Goal: Transaction & Acquisition: Download file/media

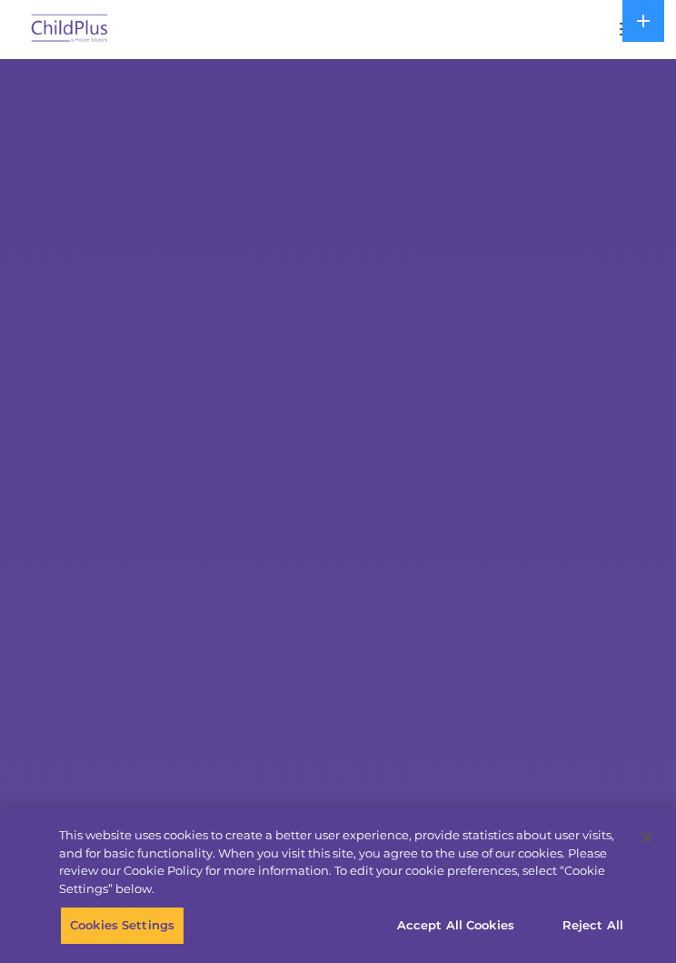
select select "MEDIUM"
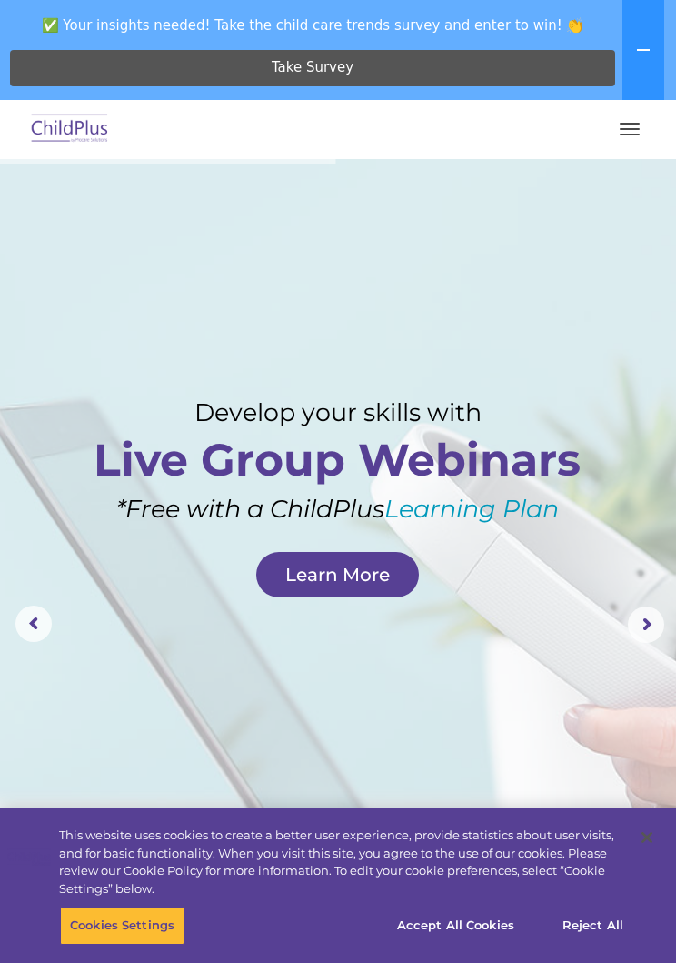
click at [628, 118] on button "button" at bounding box center [630, 129] width 38 height 29
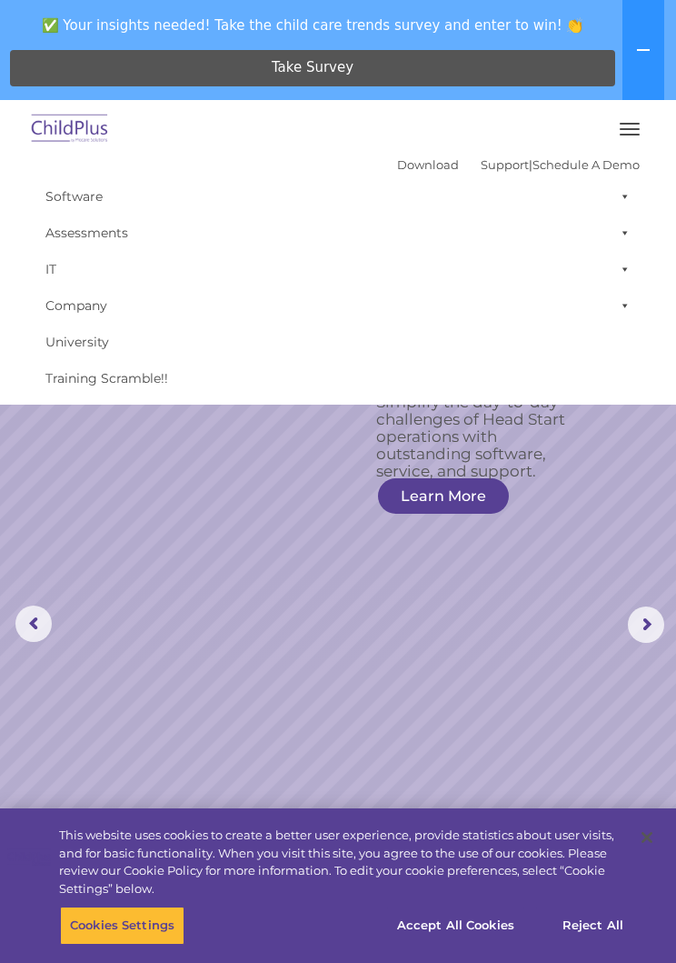
click at [195, 616] on rs-slide "Simplify the day-to-day challenges of Head Start operations with outstanding so…" at bounding box center [338, 624] width 676 height 931
click at [454, 489] on link "Learn More" at bounding box center [443, 495] width 131 height 35
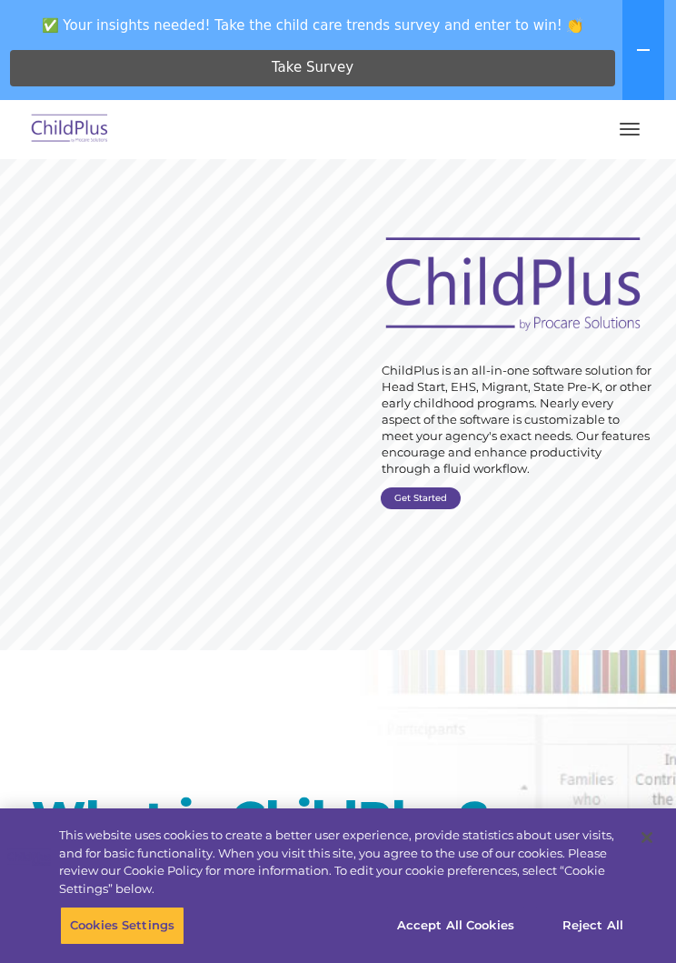
click at [63, 135] on img at bounding box center [69, 129] width 85 height 43
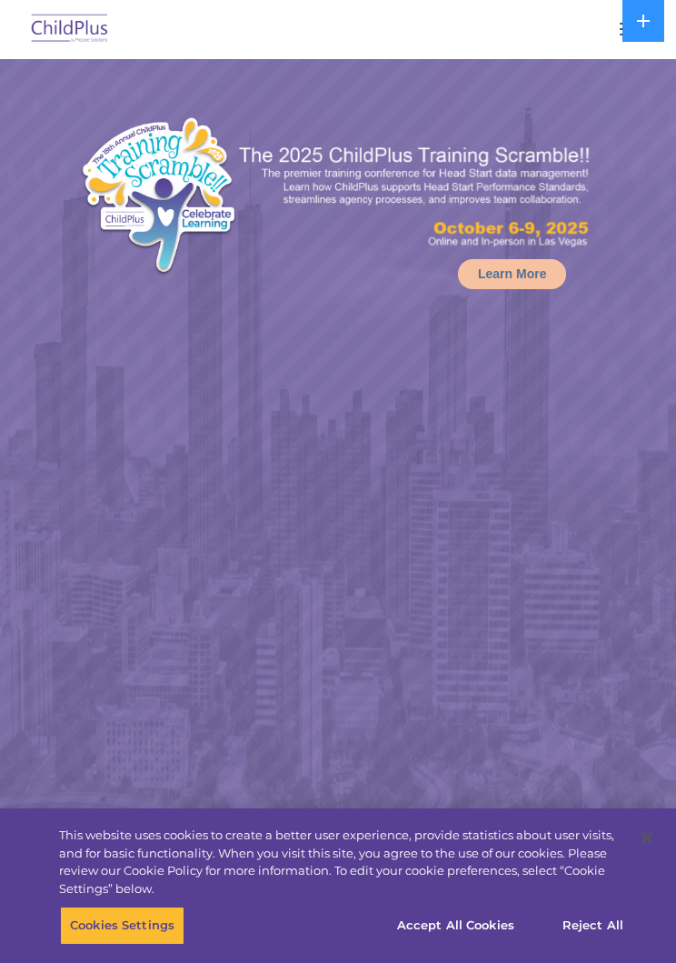
select select "MEDIUM"
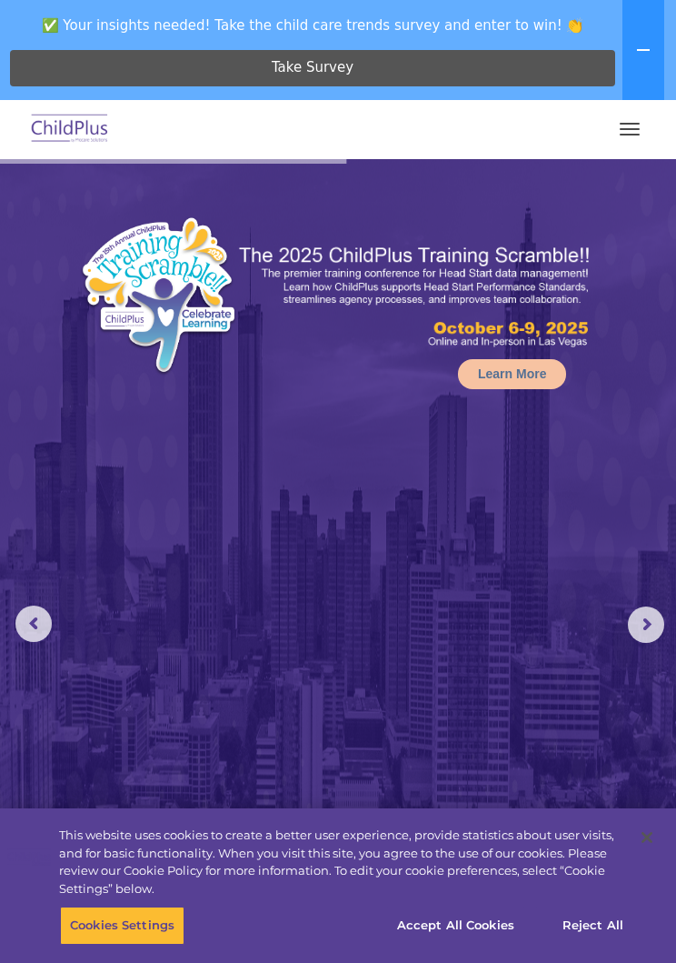
click at [634, 117] on button "button" at bounding box center [630, 129] width 38 height 29
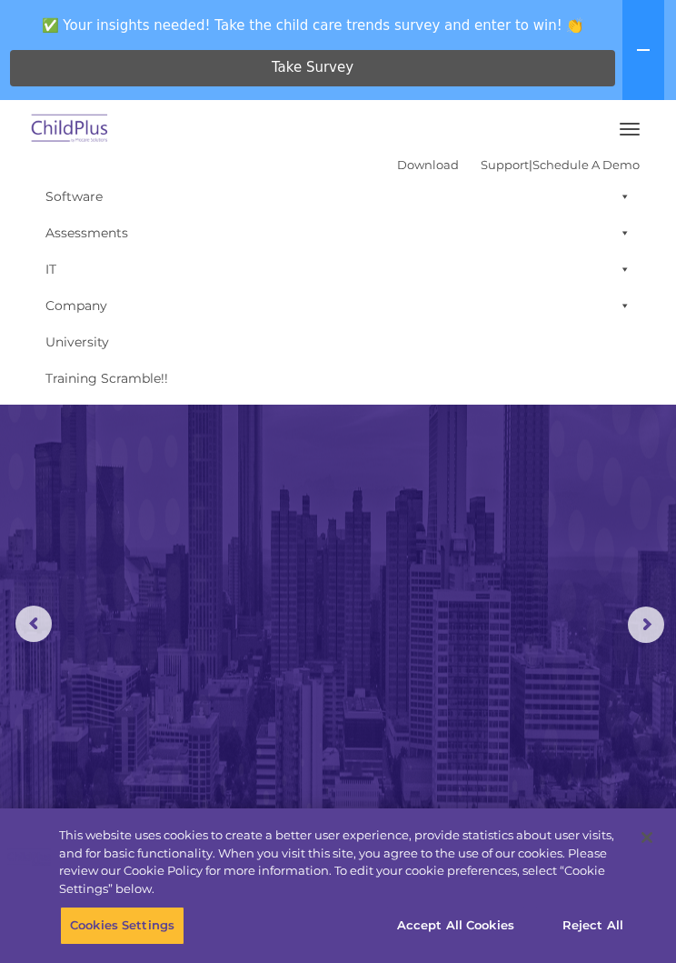
click at [654, 616] on rs-arrow at bounding box center [646, 624] width 36 height 36
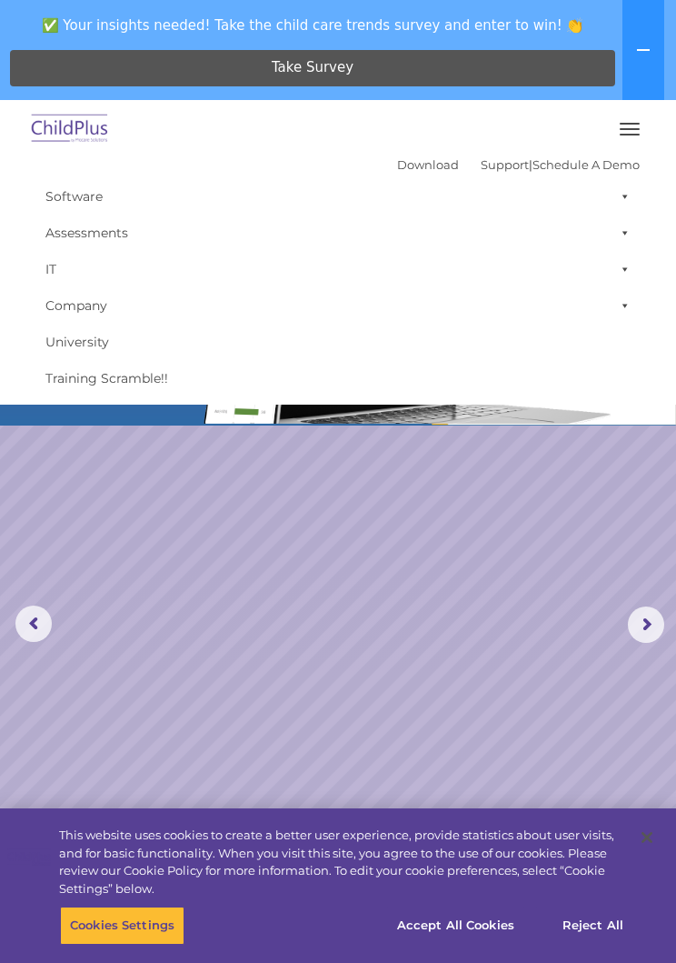
click at [652, 609] on rs-arrow at bounding box center [646, 624] width 36 height 36
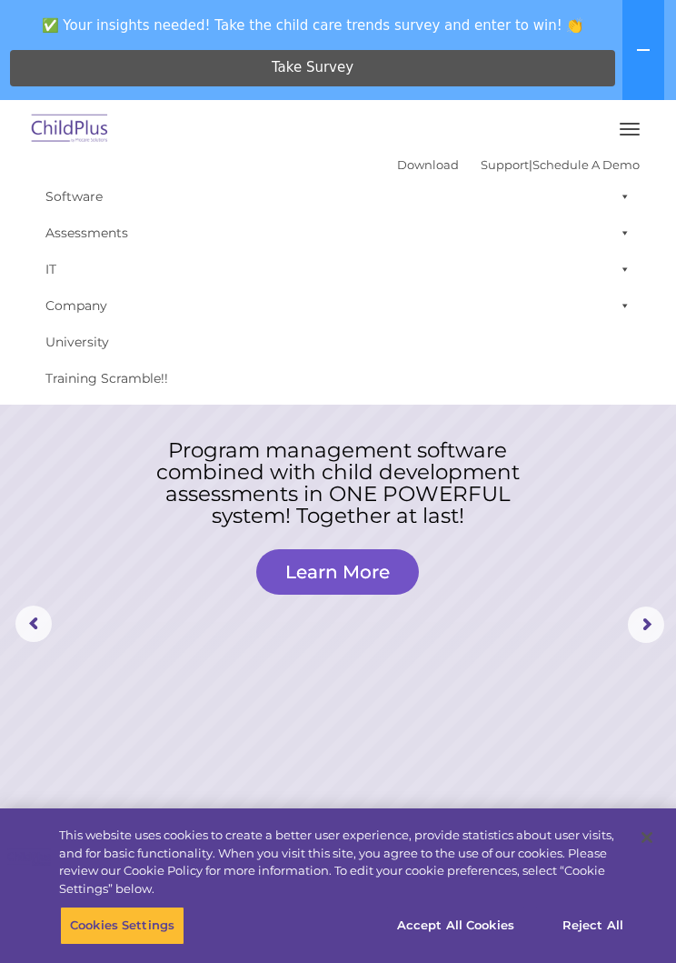
click at [352, 564] on link "Learn More" at bounding box center [337, 571] width 163 height 45
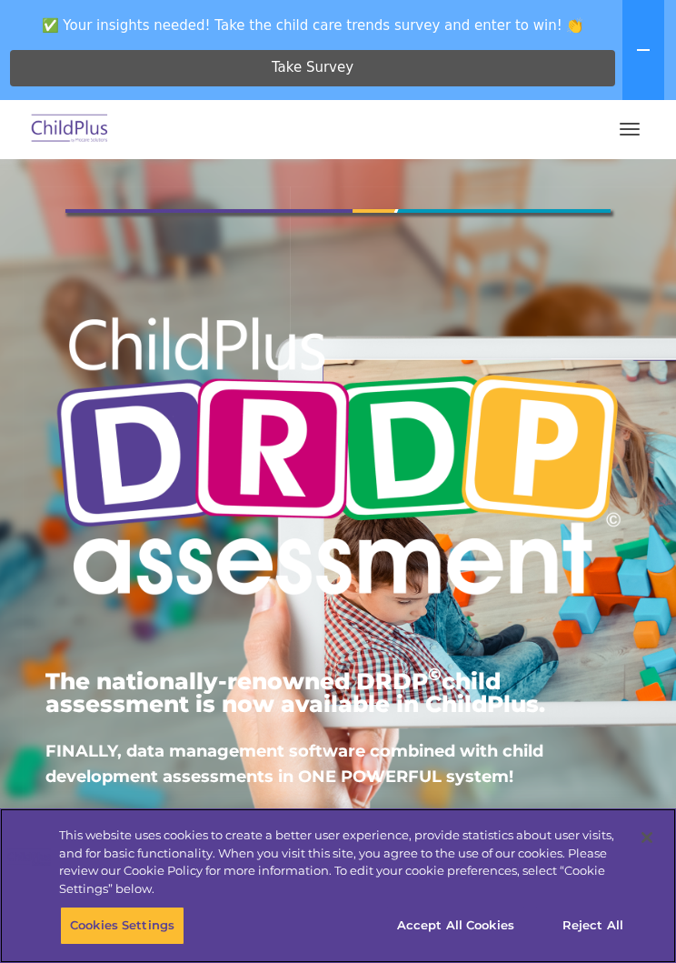
click at [77, 136] on div at bounding box center [338, 481] width 676 height 963
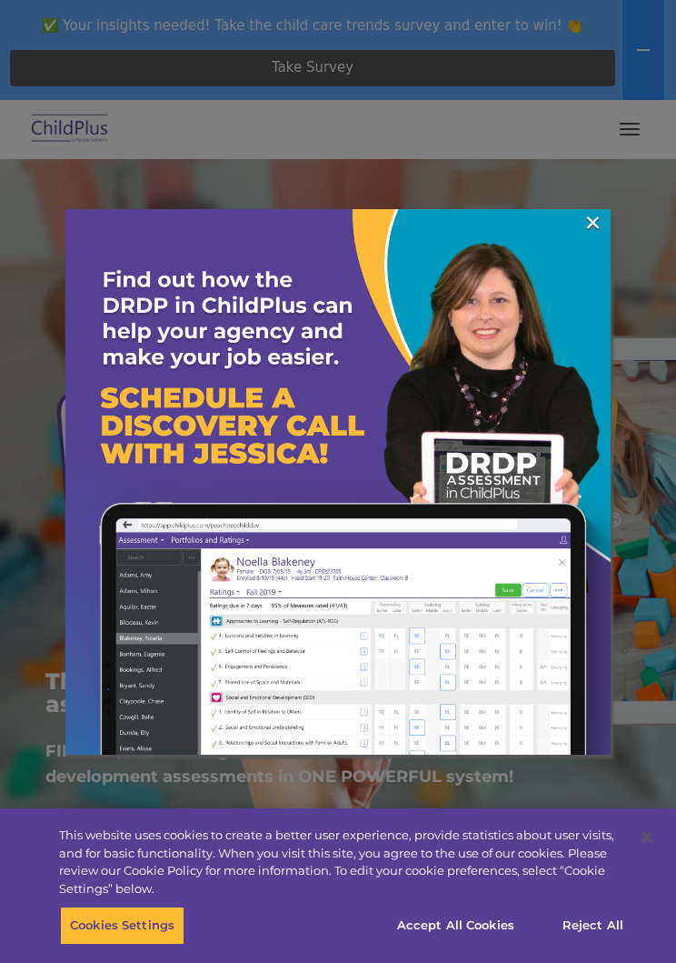
click at [579, 223] on img at bounding box center [337, 481] width 545 height 545
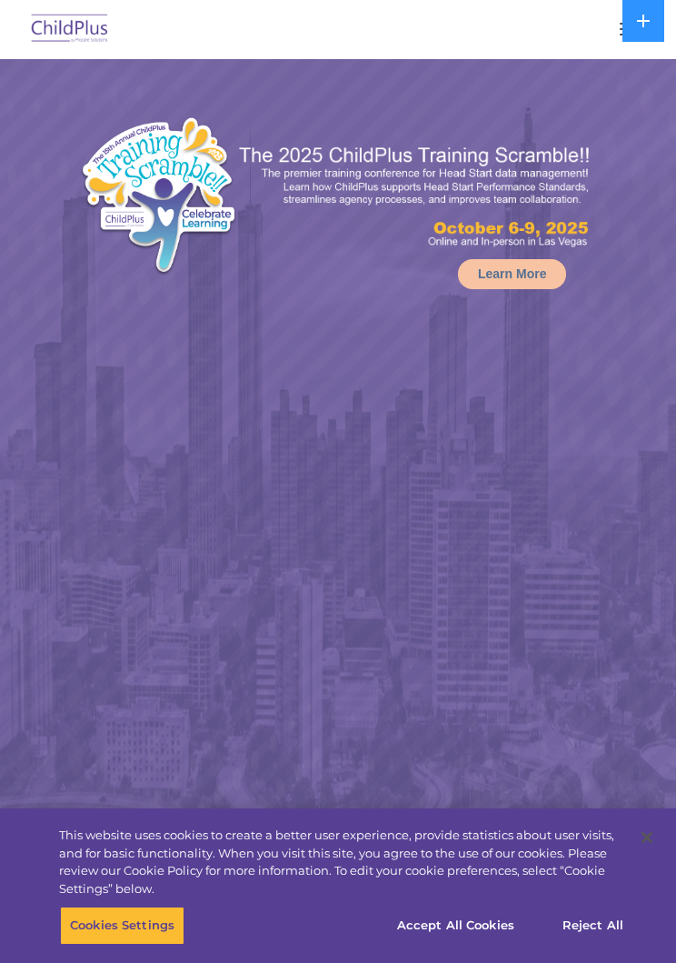
select select "MEDIUM"
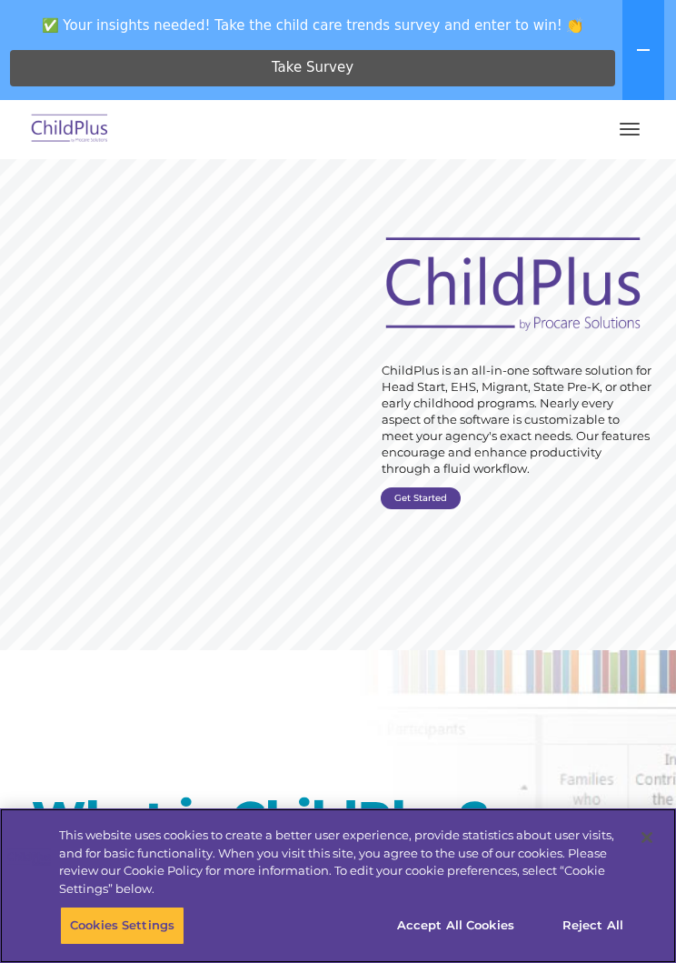
click at [156, 921] on button "Cookies Settings" at bounding box center [122, 925] width 125 height 38
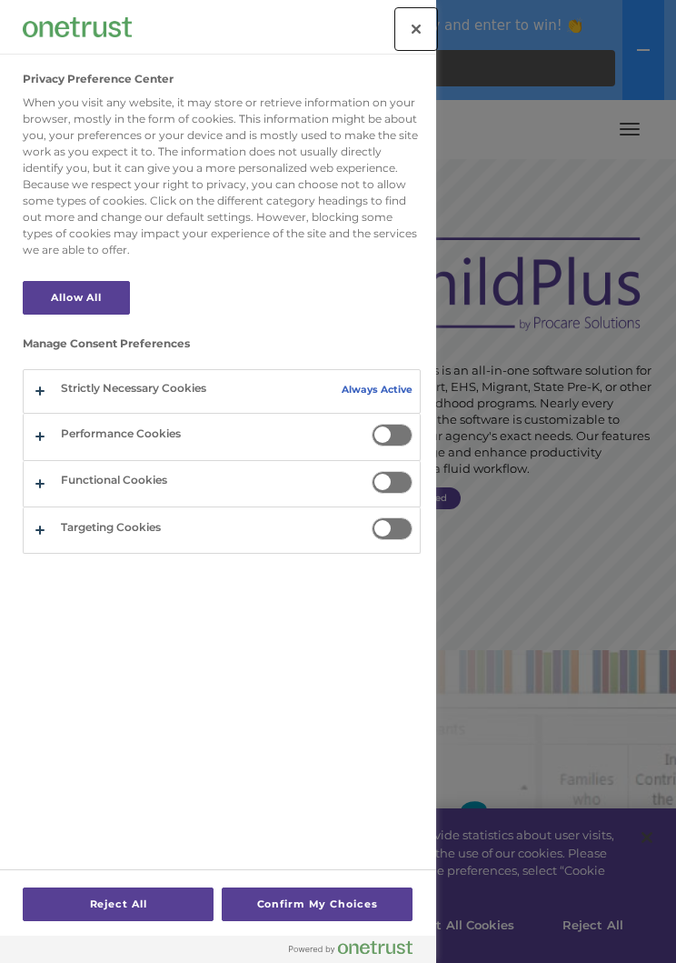
click at [414, 16] on button "Close" at bounding box center [416, 29] width 40 height 40
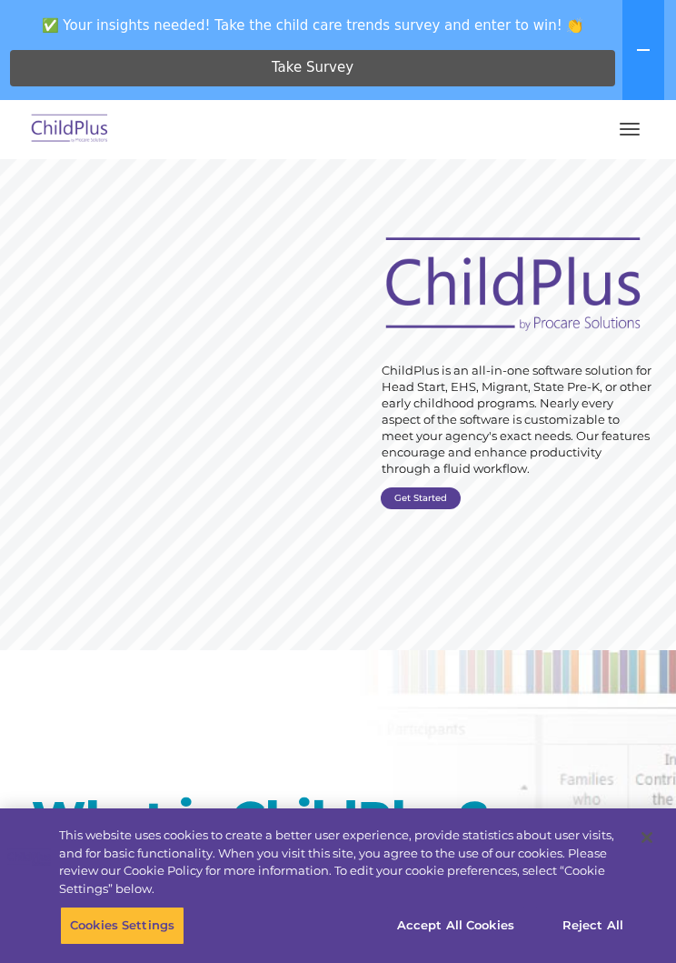
click at [628, 127] on button "button" at bounding box center [630, 129] width 38 height 29
click at [629, 115] on button "button" at bounding box center [630, 129] width 38 height 29
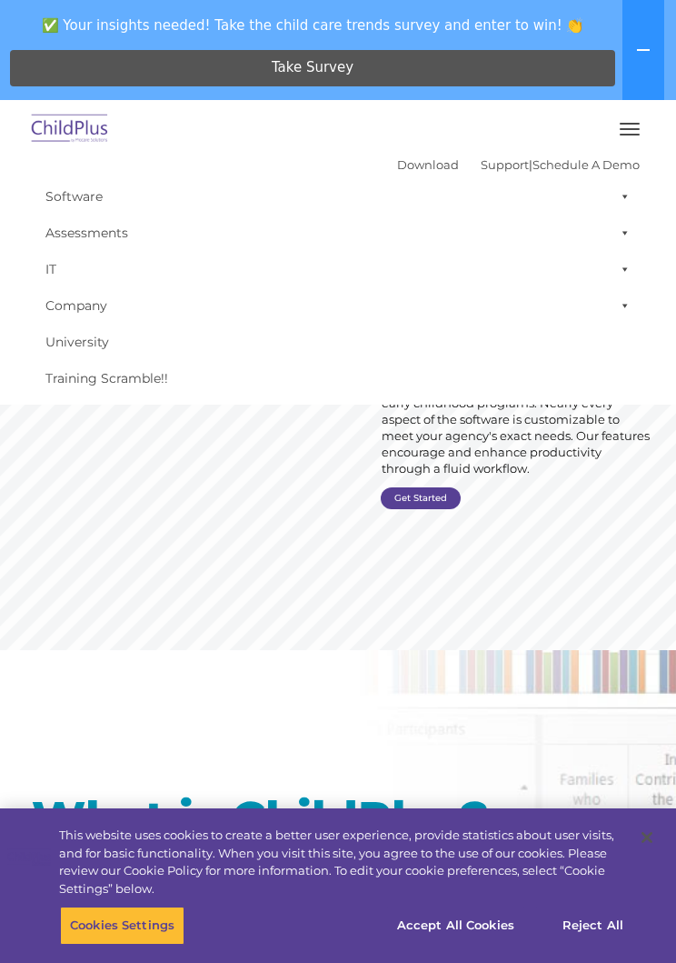
click at [403, 164] on link "Download" at bounding box center [428, 164] width 62 height 15
